Goal: Task Accomplishment & Management: Manage account settings

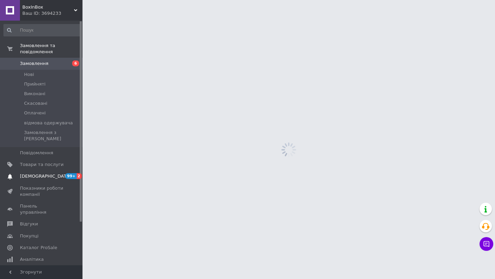
click at [44, 173] on span "[DEMOGRAPHIC_DATA]" at bounding box center [45, 176] width 51 height 6
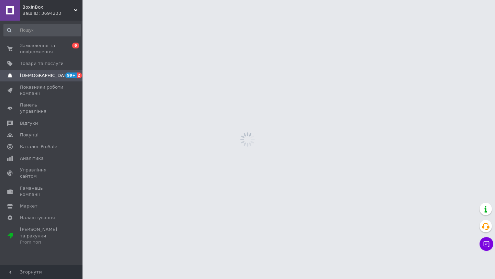
click at [45, 75] on span "[DEMOGRAPHIC_DATA]" at bounding box center [45, 76] width 51 height 6
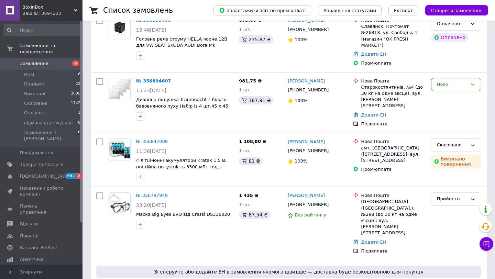
scroll to position [121, 0]
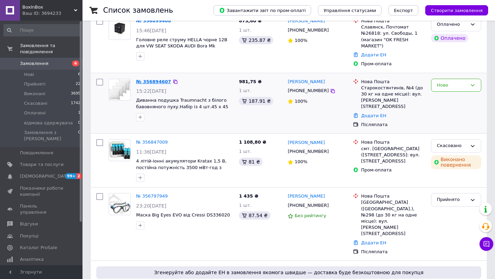
click at [148, 80] on link "№ 356894607" at bounding box center [153, 81] width 35 height 5
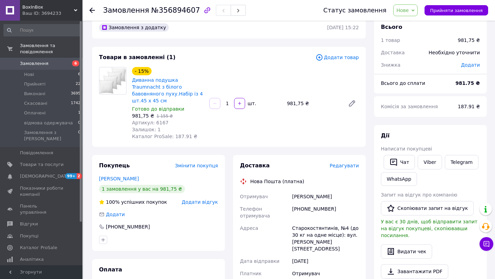
scroll to position [16, 0]
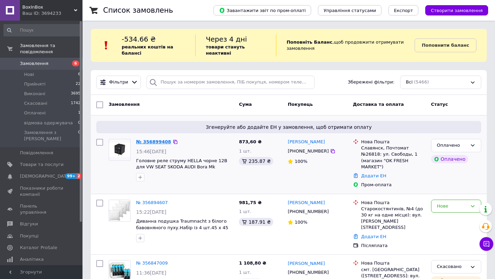
click at [153, 140] on link "№ 356899408" at bounding box center [153, 141] width 35 height 5
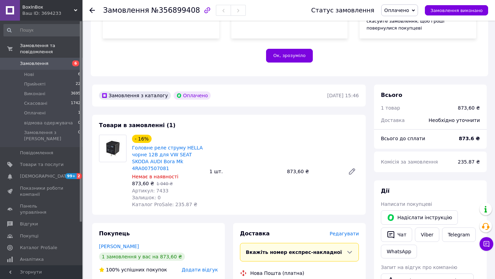
scroll to position [167, 0]
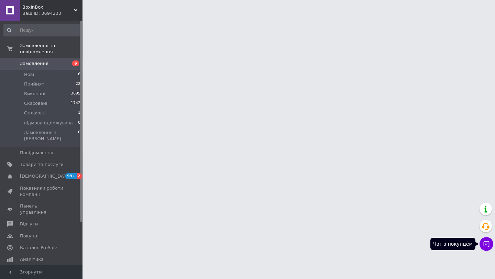
click at [488, 246] on icon at bounding box center [486, 244] width 7 height 7
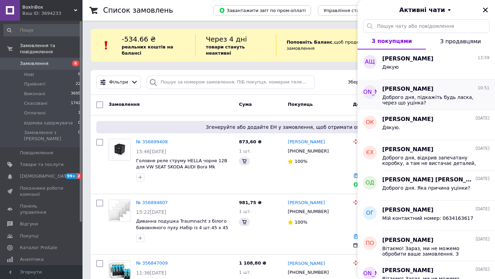
click at [450, 99] on span "Доброго дня, підкажіть будь ласка, через що уцінка?" at bounding box center [431, 99] width 98 height 11
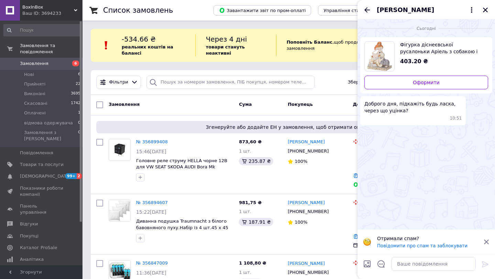
click at [367, 11] on icon "Назад" at bounding box center [367, 10] width 8 height 8
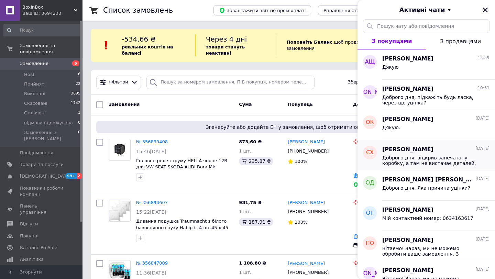
click at [431, 159] on span "Доброго дня, відкрив запечатану коробку, а там не вистачає деталей, до того ж, …" at bounding box center [431, 160] width 98 height 11
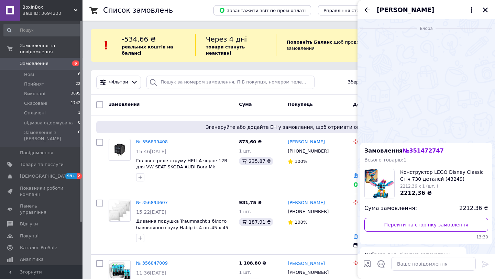
scroll to position [91, 0]
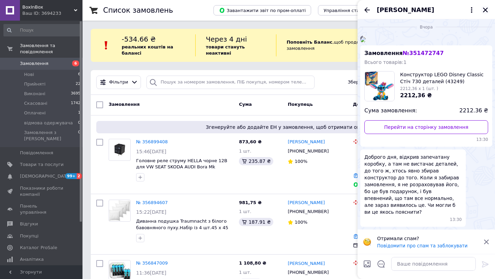
click at [485, 12] on icon "Закрити" at bounding box center [485, 10] width 6 height 6
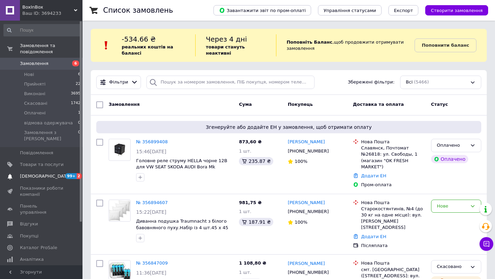
click at [32, 173] on span "[DEMOGRAPHIC_DATA]" at bounding box center [45, 176] width 51 height 6
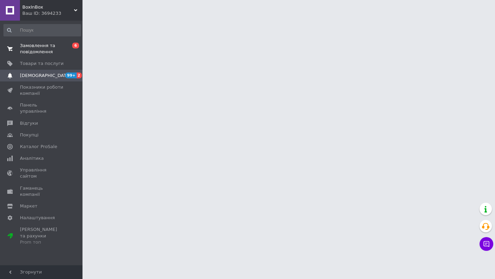
click at [36, 47] on span "Замовлення та повідомлення" at bounding box center [42, 49] width 44 height 12
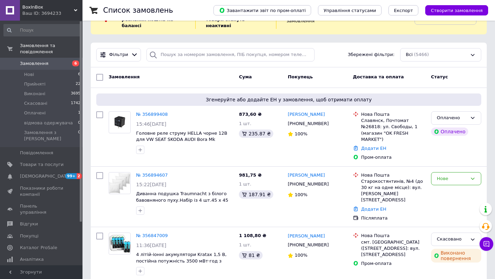
scroll to position [37, 0]
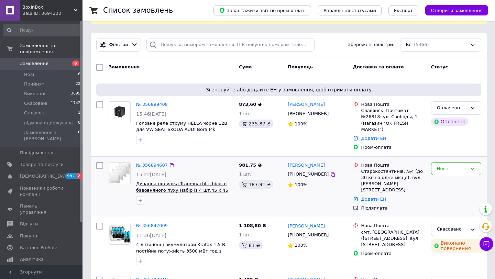
click at [165, 190] on span "Диванна подушка Traumnacht з білого бавовняного пуху.Набір із 4 шт.45 х 45 см" at bounding box center [182, 190] width 92 height 18
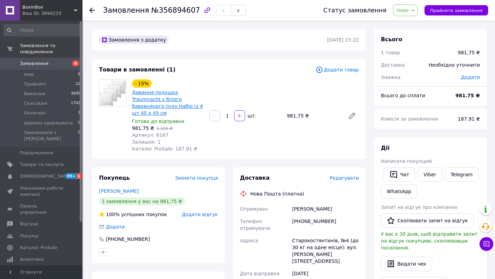
click at [163, 98] on link "Диванна подушка Traumnacht з білого бавовняного пуху.Набір із 4 шт.45 х 45 см" at bounding box center [167, 103] width 71 height 26
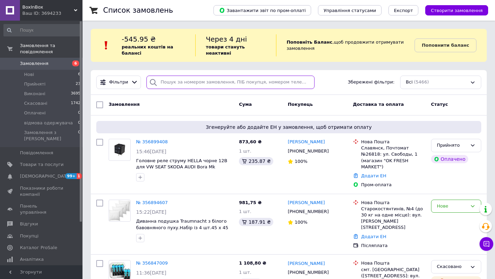
click at [175, 81] on input "search" at bounding box center [230, 82] width 168 height 13
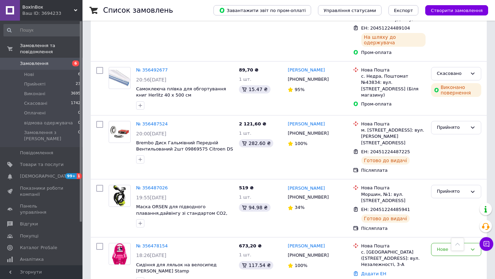
scroll to position [1233, 0]
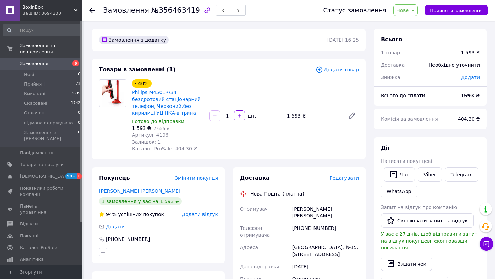
click at [60, 60] on link "Замовлення 6" at bounding box center [42, 64] width 85 height 12
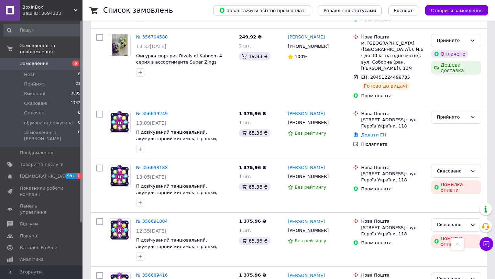
scroll to position [502, 0]
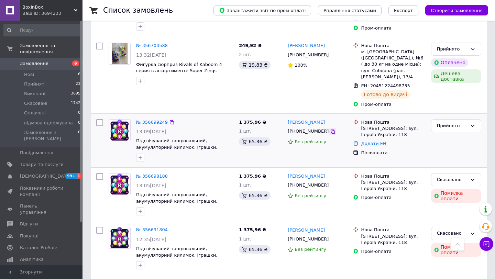
click at [330, 129] on icon at bounding box center [332, 131] width 5 height 5
click at [381, 141] on link "Додати ЕН" at bounding box center [373, 143] width 25 height 5
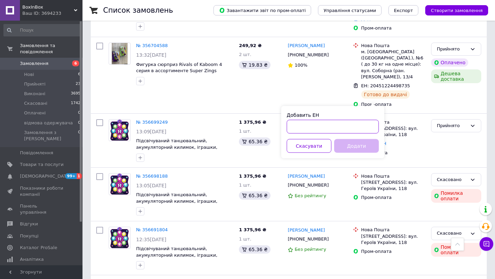
click at [350, 122] on input "Добавить ЕН" at bounding box center [333, 127] width 92 height 14
paste input "20451225314344"
type input "20451225314344"
click at [351, 144] on button "Додати" at bounding box center [356, 146] width 45 height 14
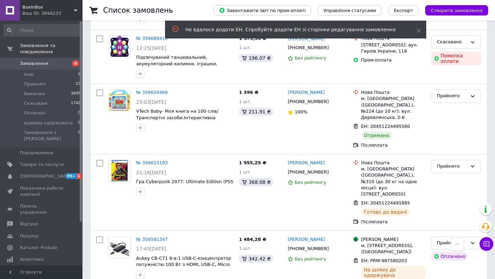
scroll to position [749, 0]
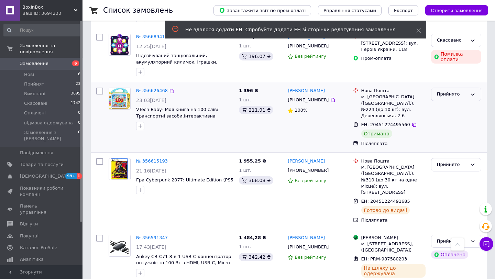
click at [472, 93] on icon at bounding box center [473, 94] width 4 height 2
click at [462, 102] on li "Виконано" at bounding box center [455, 108] width 49 height 13
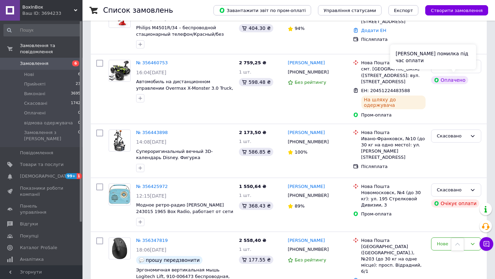
scroll to position [1527, 0]
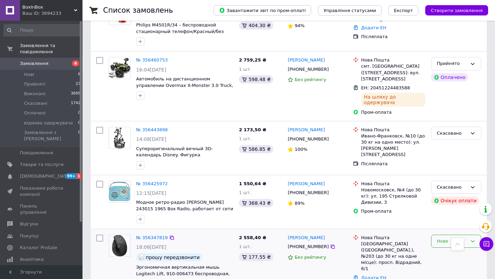
click at [473, 238] on icon at bounding box center [472, 240] width 5 height 5
click at [452, 274] on li "Скасовано" at bounding box center [455, 280] width 49 height 13
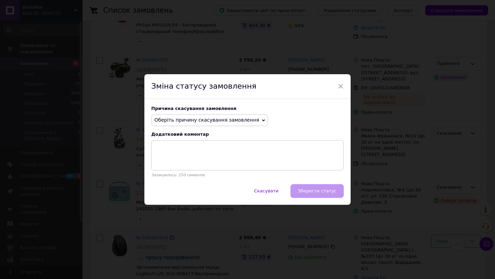
click at [249, 119] on span "Оберіть причину скасування замовлення" at bounding box center [209, 120] width 117 height 12
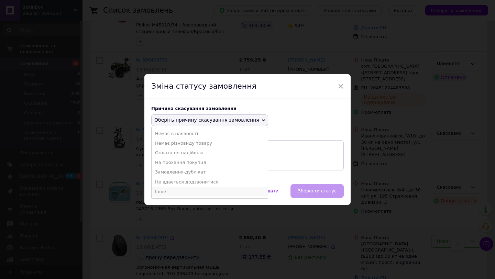
click at [194, 191] on li "Інше" at bounding box center [210, 192] width 116 height 10
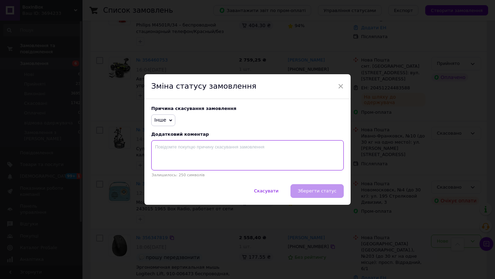
click at [194, 157] on textarea at bounding box center [247, 155] width 192 height 30
type textarea "н"
type textarea "відмова покупця"
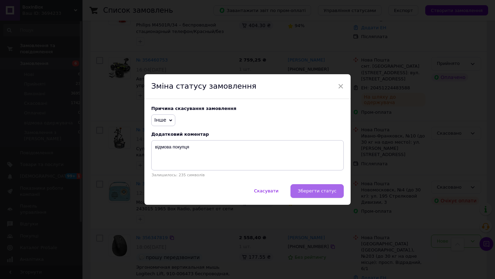
click at [321, 188] on button "Зберегти статус" at bounding box center [316, 191] width 53 height 14
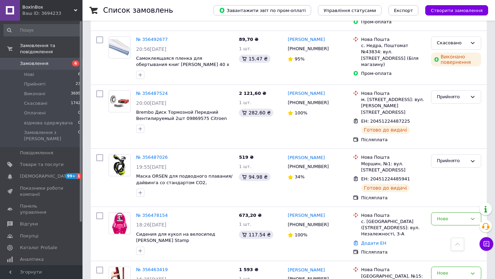
scroll to position [1263, 0]
click at [474, 216] on icon at bounding box center [472, 218] width 5 height 5
click at [455, 253] on li "Скасовано" at bounding box center [455, 259] width 49 height 13
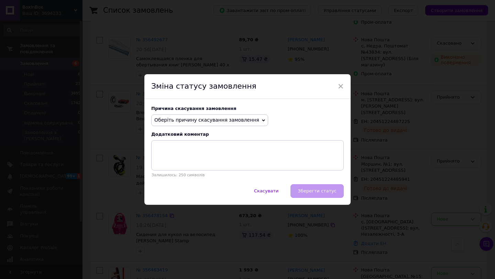
click at [236, 119] on span "Оберіть причину скасування замовлення" at bounding box center [206, 119] width 105 height 5
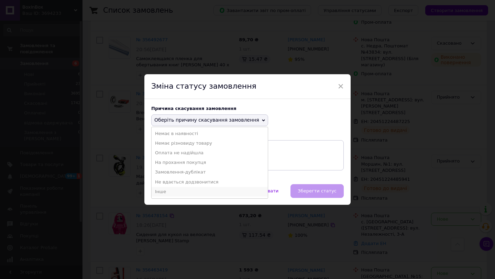
click at [195, 189] on li "Інше" at bounding box center [210, 192] width 116 height 10
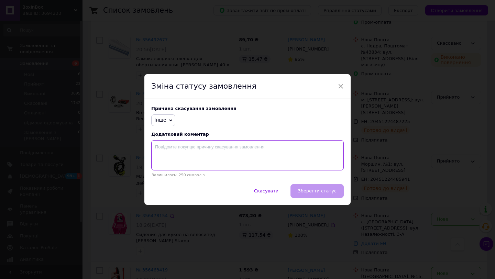
click at [198, 161] on textarea at bounding box center [247, 155] width 192 height 30
type textarea "відмова покупця"
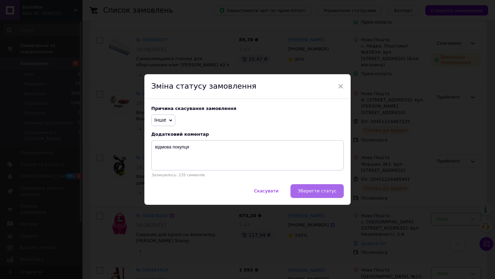
click at [312, 188] on button "Зберегти статус" at bounding box center [316, 191] width 53 height 14
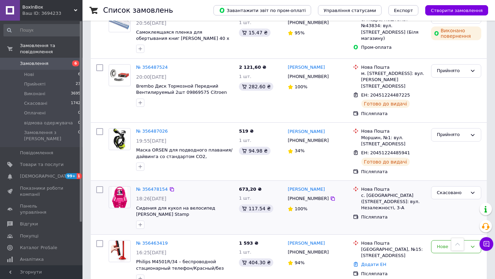
scroll to position [1294, 0]
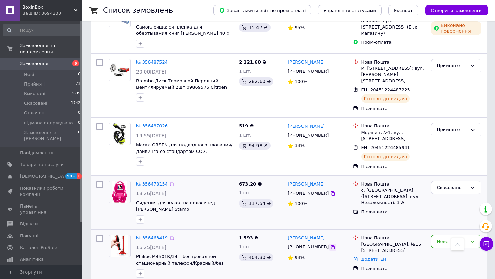
click at [331, 245] on icon at bounding box center [333, 247] width 4 height 4
click at [330, 245] on icon at bounding box center [332, 247] width 5 height 5
click at [156, 235] on link "№ 356463419" at bounding box center [152, 237] width 32 height 5
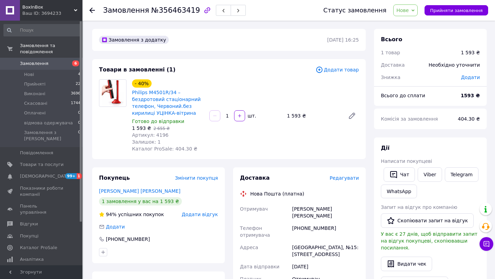
click at [33, 66] on span "Замовлення" at bounding box center [34, 63] width 29 height 6
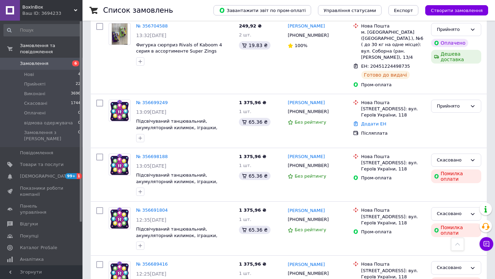
scroll to position [512, 0]
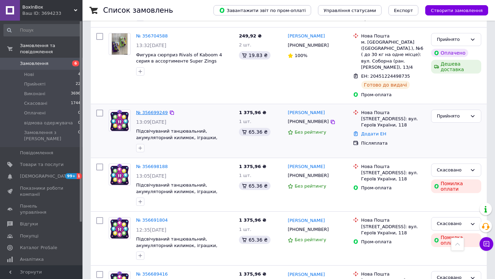
click at [159, 110] on link "№ 356699249" at bounding box center [152, 112] width 32 height 5
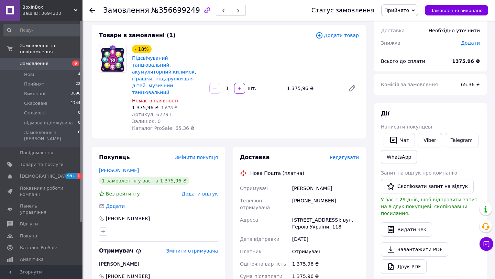
scroll to position [3, 0]
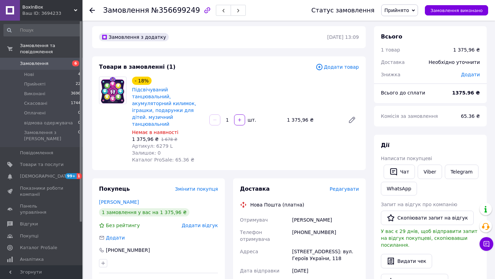
click at [56, 65] on span "Замовлення" at bounding box center [42, 63] width 44 height 6
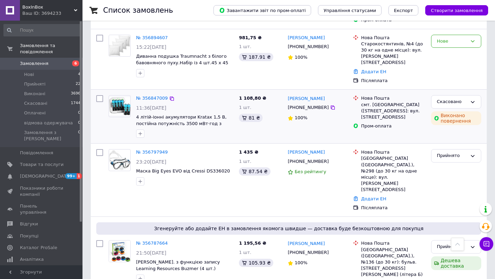
scroll to position [170, 0]
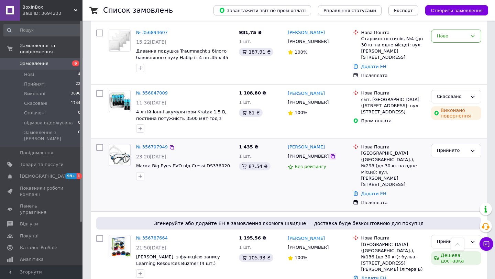
click at [330, 154] on icon at bounding box center [332, 156] width 5 height 5
click at [366, 191] on link "Додати ЕН" at bounding box center [373, 193] width 25 height 5
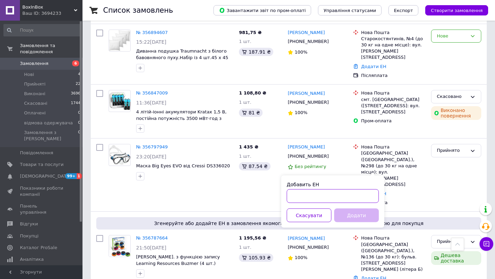
click at [318, 192] on input "Добавить ЕН" at bounding box center [333, 196] width 92 height 14
paste input "20451225325924"
type input "20451225325924"
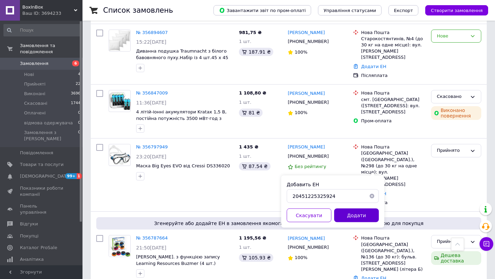
click at [349, 219] on button "Додати" at bounding box center [356, 216] width 45 height 14
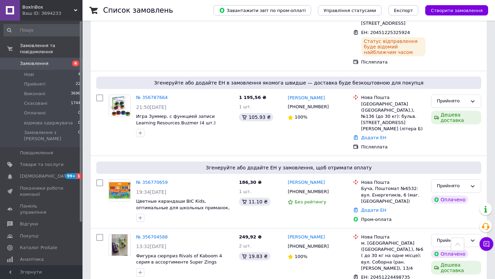
scroll to position [333, 0]
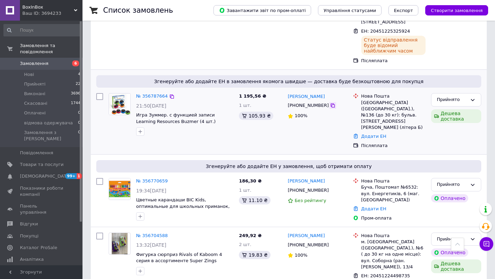
click at [331, 103] on icon at bounding box center [333, 105] width 4 height 4
click at [378, 134] on link "Додати ЕН" at bounding box center [373, 136] width 25 height 5
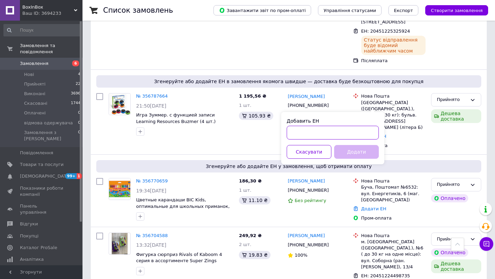
click at [345, 131] on input "Добавить ЕН" at bounding box center [333, 133] width 92 height 14
paste input "20451225327746"
type input "20451225327746"
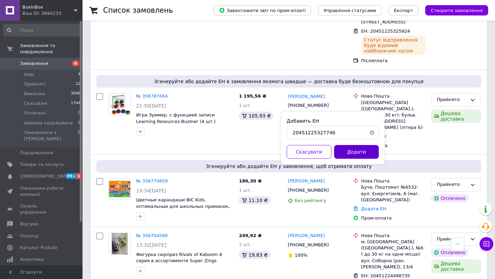
click at [356, 152] on button "Додати" at bounding box center [356, 152] width 45 height 14
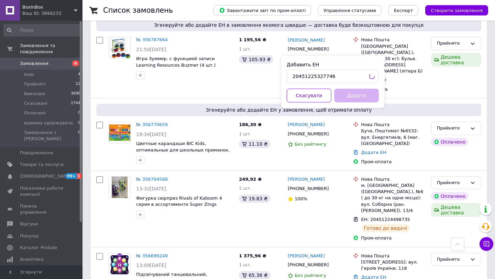
scroll to position [397, 0]
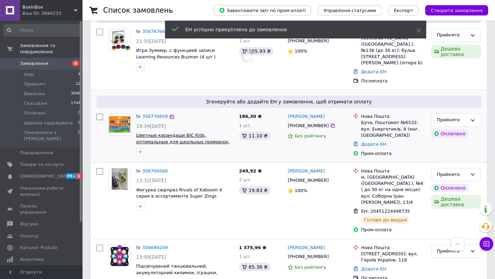
click at [184, 133] on span "Цветные карандаши BIC Kids, оптимальные для школьных приманок, Plastidecor, раз…" at bounding box center [184, 145] width 96 height 24
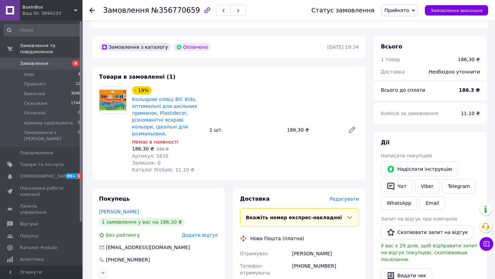
scroll to position [215, 0]
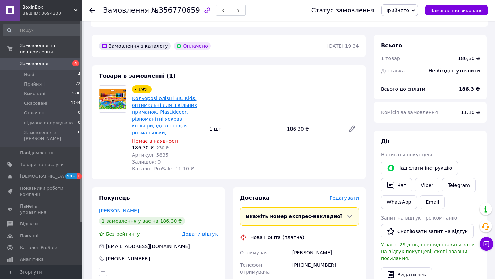
click at [174, 106] on link "Кольорові олівці BIC Kids, оптимальні для шкільних приманок, Plastidecor, різно…" at bounding box center [164, 116] width 65 height 40
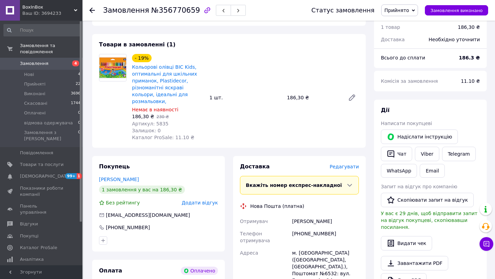
scroll to position [230, 0]
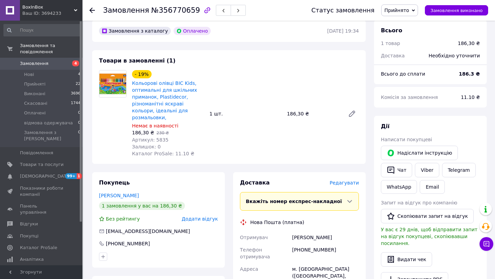
click at [59, 67] on link "Замовлення 4" at bounding box center [42, 64] width 85 height 12
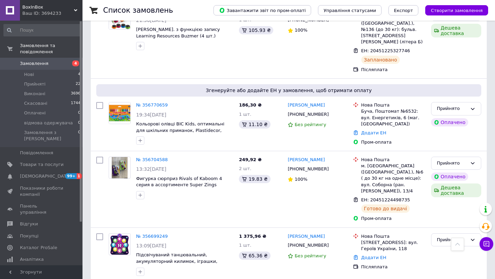
scroll to position [386, 0]
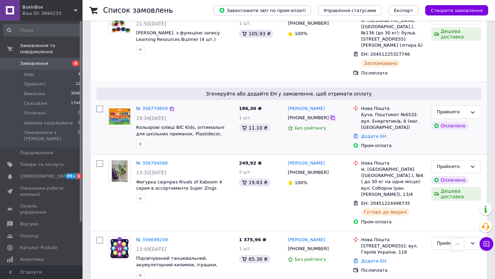
click at [330, 115] on icon at bounding box center [332, 117] width 5 height 5
click at [369, 134] on link "Додати ЕН" at bounding box center [373, 136] width 25 height 5
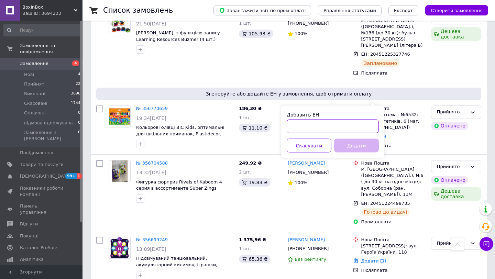
click at [331, 127] on input "Добавить ЕН" at bounding box center [333, 127] width 92 height 14
paste input "20451225331919"
type input "20451225331919"
click at [354, 151] on button "Додати" at bounding box center [356, 146] width 45 height 14
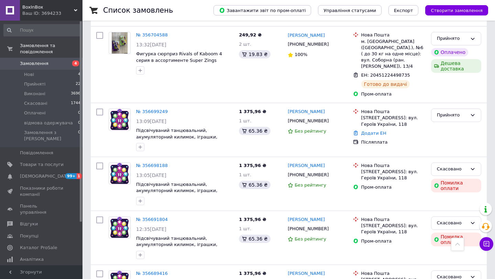
scroll to position [556, 0]
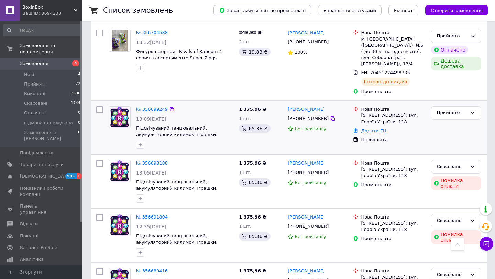
click at [376, 128] on link "Додати ЕН" at bounding box center [373, 130] width 25 height 5
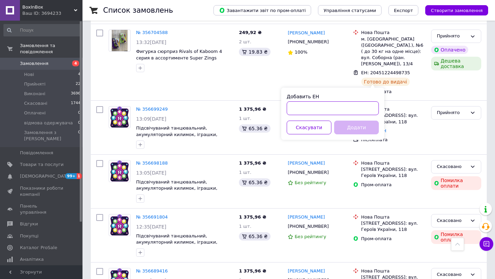
click at [346, 109] on input "Добавить ЕН" at bounding box center [333, 108] width 92 height 14
paste input "20451225314344"
type input "20451225314344"
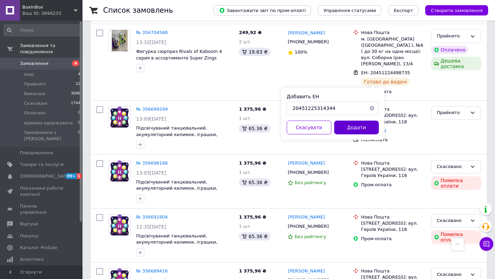
click at [352, 125] on button "Додати" at bounding box center [356, 128] width 45 height 14
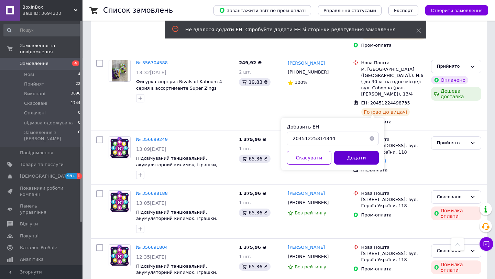
scroll to position [524, 0]
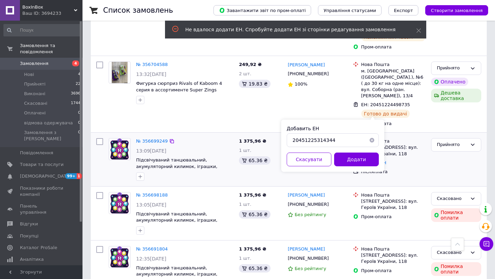
click at [195, 137] on div "№ 356699249" at bounding box center [184, 141] width 99 height 8
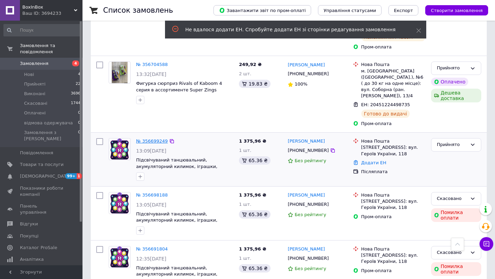
click at [149, 138] on link "№ 356699249" at bounding box center [152, 140] width 32 height 5
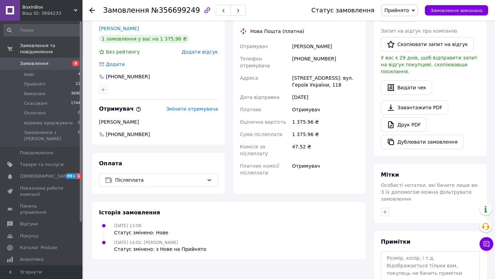
scroll to position [167, 0]
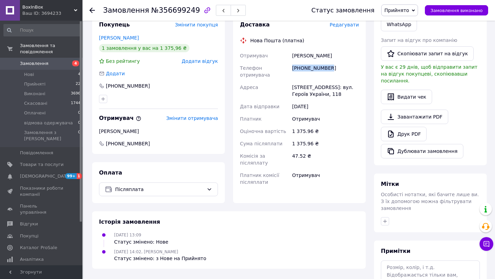
drag, startPoint x: 331, startPoint y: 53, endPoint x: 291, endPoint y: 54, distance: 39.9
click at [291, 62] on div "+380964386120" at bounding box center [325, 71] width 69 height 19
copy div "+380964386120"
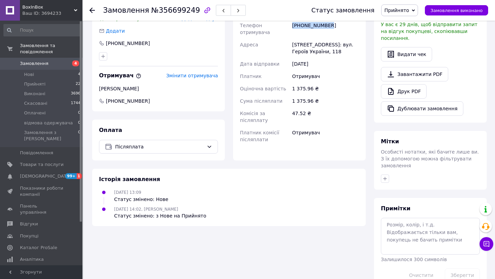
scroll to position [221, 0]
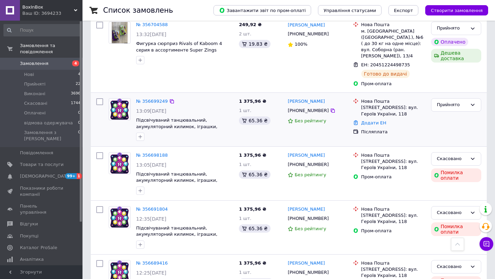
scroll to position [548, 0]
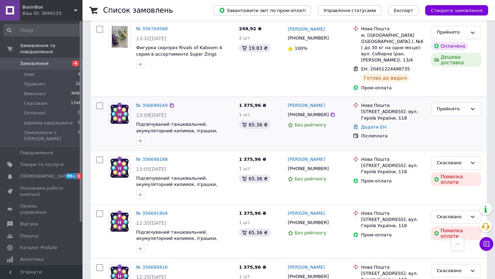
click at [373, 123] on div "Додати ЕН" at bounding box center [393, 127] width 67 height 9
click at [372, 124] on link "Додати ЕН" at bounding box center [373, 126] width 25 height 5
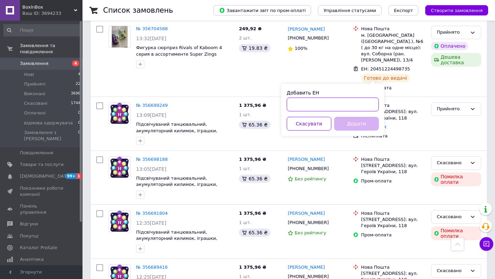
click at [336, 105] on input "Добавить ЕН" at bounding box center [333, 105] width 92 height 14
paste input "20451225314344"
type input "20451225314344"
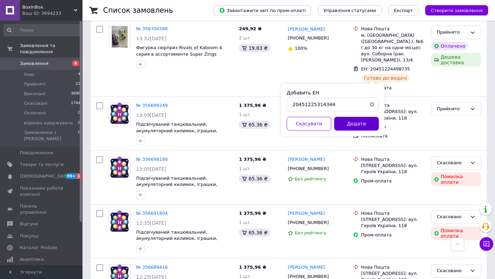
click at [341, 120] on button "Додати" at bounding box center [356, 124] width 45 height 14
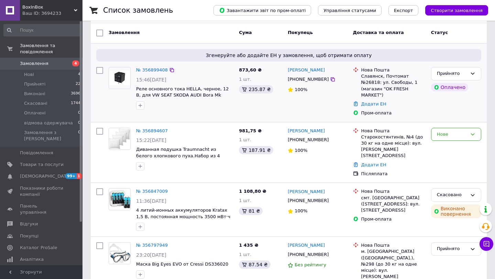
scroll to position [75, 0]
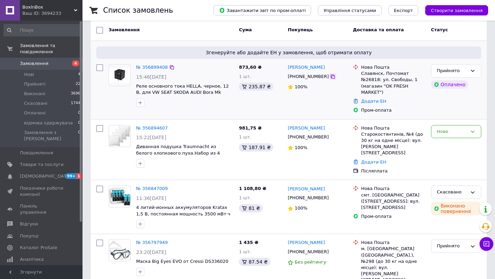
click at [330, 76] on icon at bounding box center [332, 76] width 5 height 5
click at [377, 102] on link "Додати ЕН" at bounding box center [373, 101] width 25 height 5
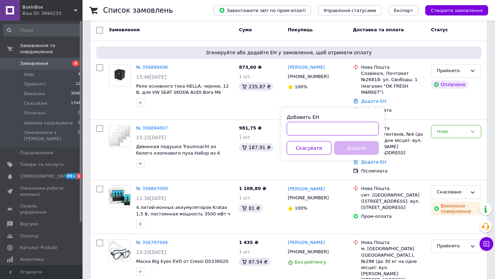
click at [360, 124] on input "Добавить ЕН" at bounding box center [333, 129] width 92 height 14
paste input "20451225340374"
type input "20451225340374"
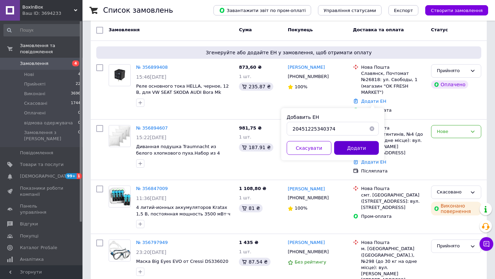
click at [361, 146] on button "Додати" at bounding box center [356, 148] width 45 height 14
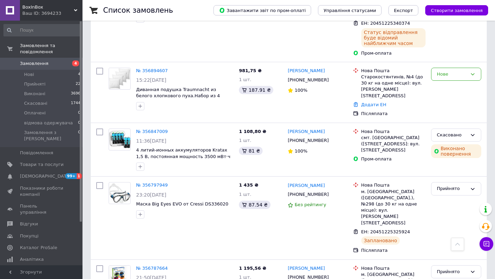
scroll to position [0, 0]
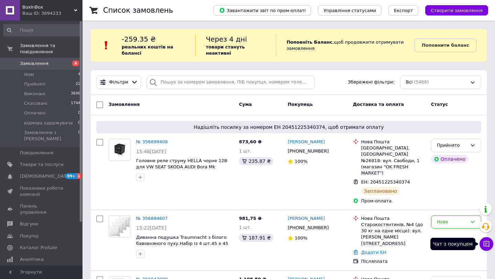
click at [486, 244] on icon at bounding box center [486, 244] width 6 height 6
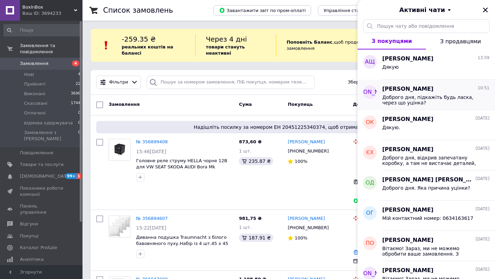
click at [436, 101] on span "Доброго дня, підкажіть будь ласка, через що уцінка?" at bounding box center [431, 99] width 98 height 11
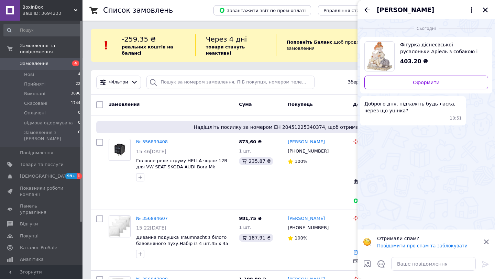
click at [382, 56] on img "Переглянути товар" at bounding box center [379, 57] width 25 height 30
click at [411, 266] on textarea at bounding box center [433, 264] width 85 height 14
type textarea "добрий день"
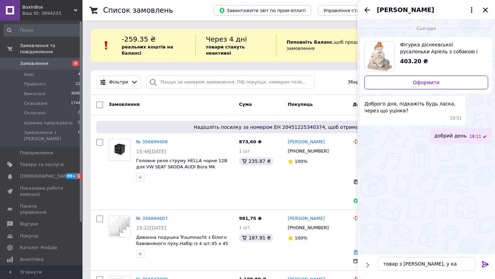
click at [394, 51] on div "Фігурка діснеєвської русалоньки Аріель з собакою і чайкою. УЦІНКА 403.20 ₴" at bounding box center [440, 53] width 93 height 24
click at [433, 265] on textarea "товар з [PERSON_NAME], у ка" at bounding box center [426, 264] width 98 height 14
type textarea "товар з [PERSON_NAME], у пташки підклеєне крило"
click at [486, 261] on icon at bounding box center [485, 264] width 8 height 8
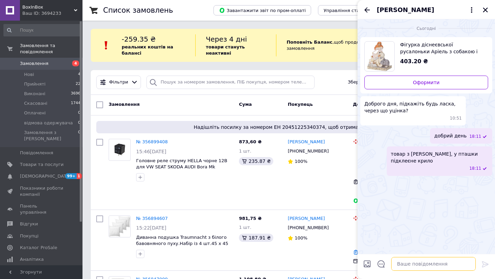
click at [418, 264] on textarea at bounding box center [433, 264] width 85 height 14
type textarea "більше немає дефектів"
click at [484, 10] on icon "Закрити" at bounding box center [485, 10] width 5 height 5
